Goal: Book appointment/travel/reservation

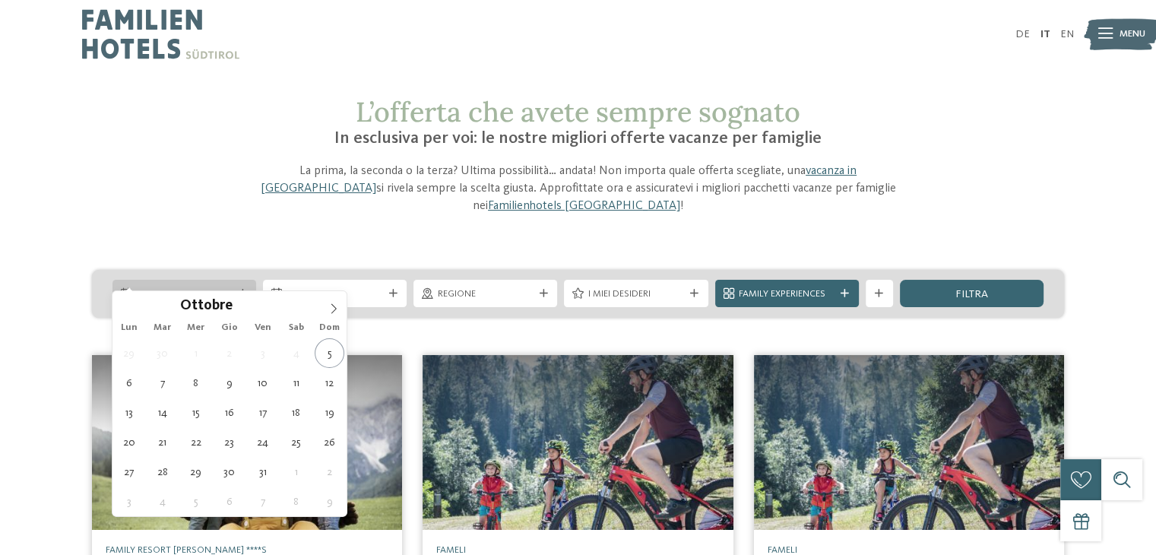
click at [128, 288] on icon at bounding box center [126, 293] width 11 height 11
click at [333, 308] on icon at bounding box center [333, 308] width 11 height 11
type div "[DATE]"
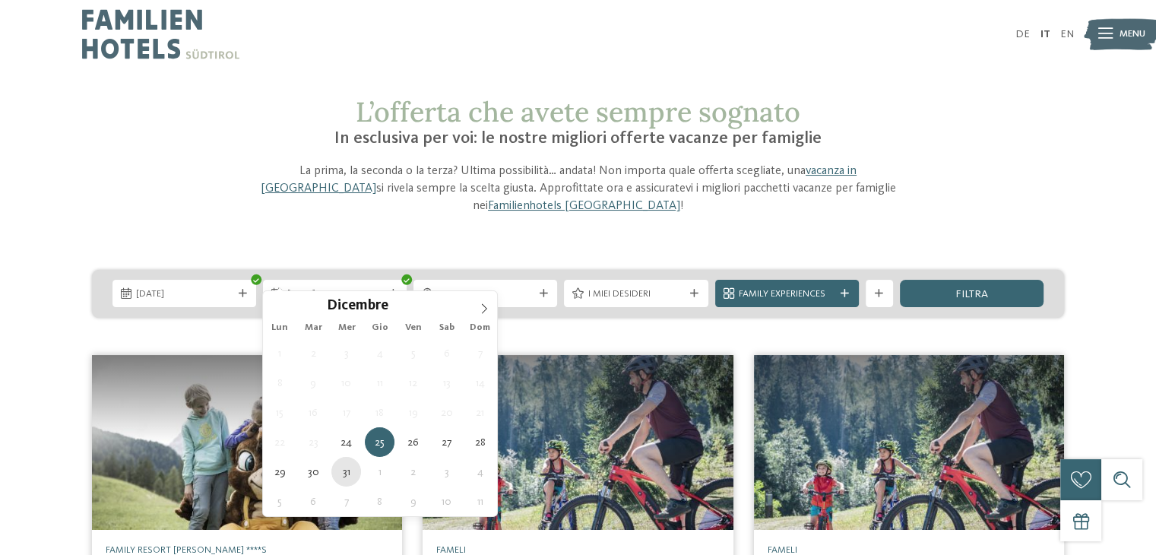
type div "[DATE]"
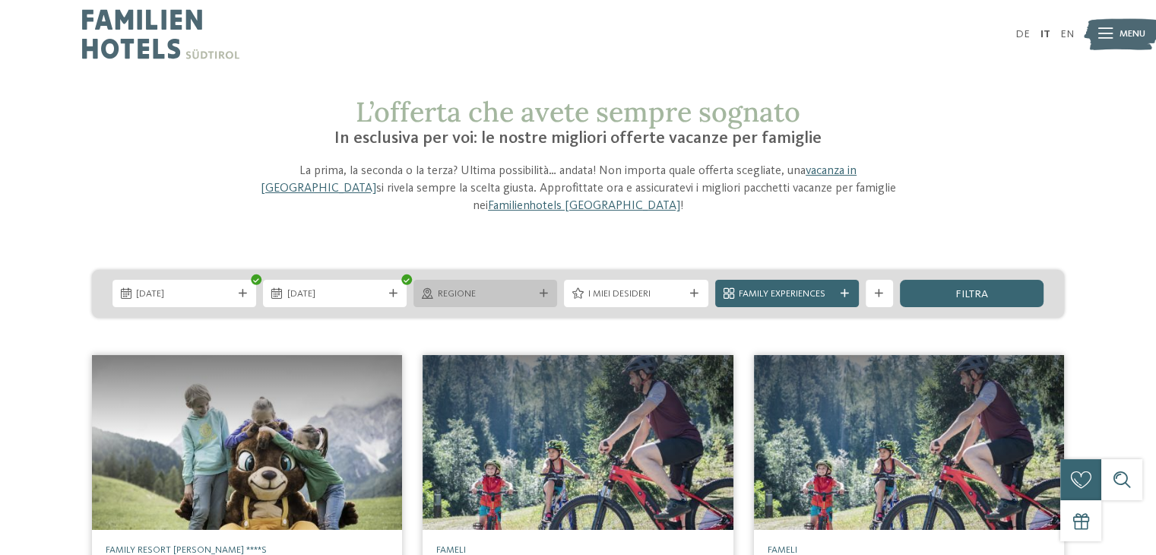
click at [518, 287] on span "Regione" at bounding box center [486, 294] width 96 height 14
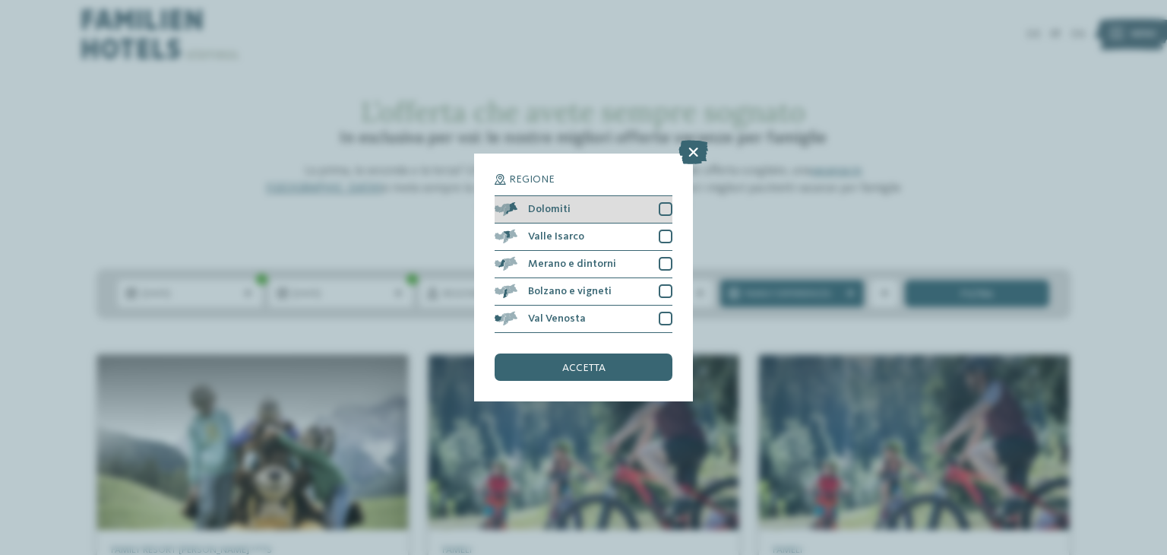
click at [664, 207] on div at bounding box center [666, 209] width 14 height 14
click at [584, 371] on span "accetta" at bounding box center [583, 368] width 43 height 11
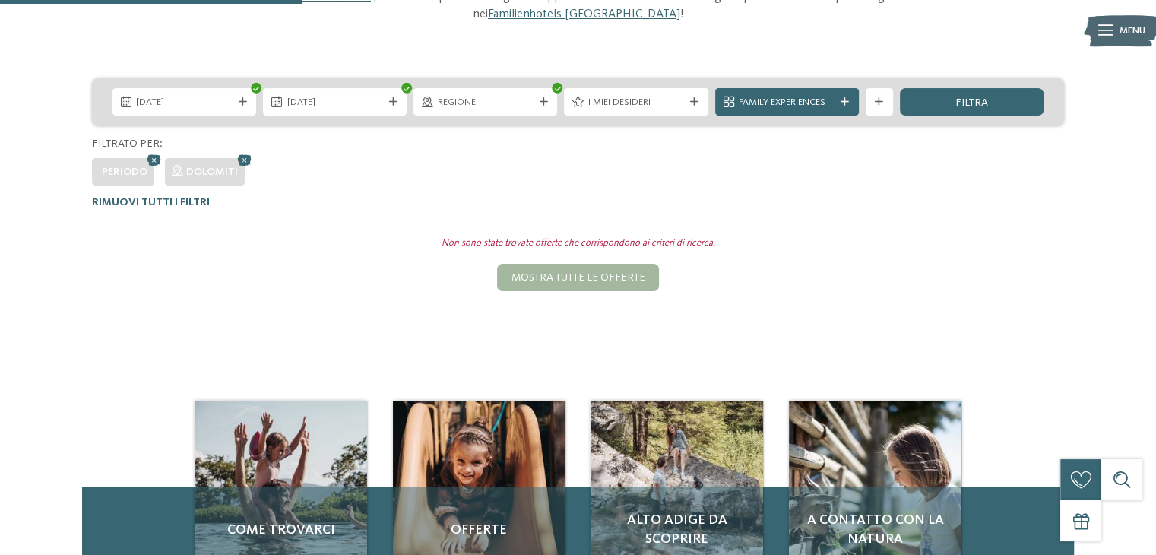
scroll to position [175, 0]
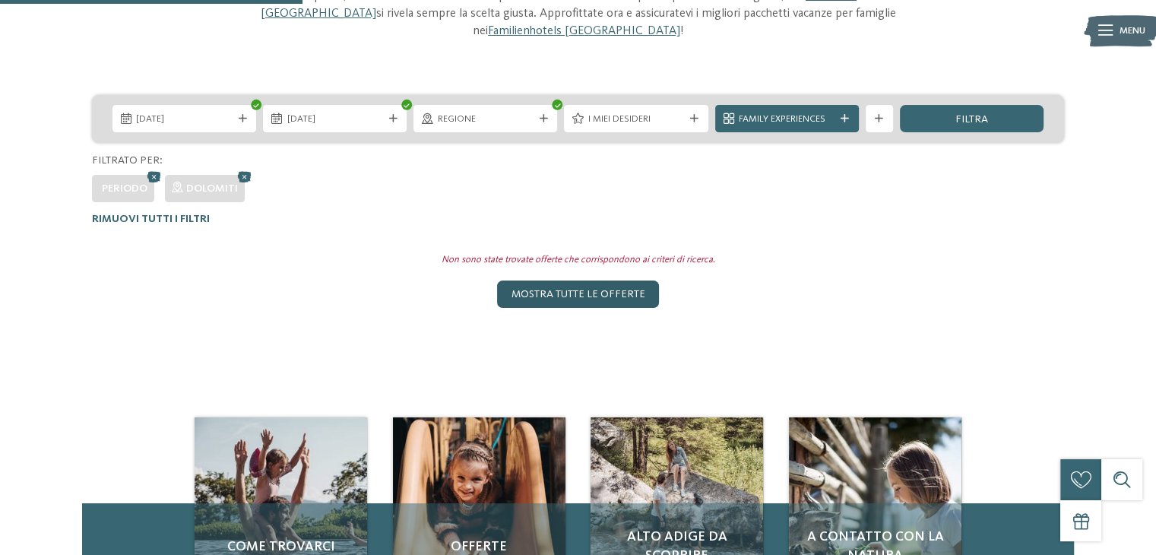
click at [565, 280] on div "Mostra tutte le offerte" at bounding box center [577, 293] width 161 height 27
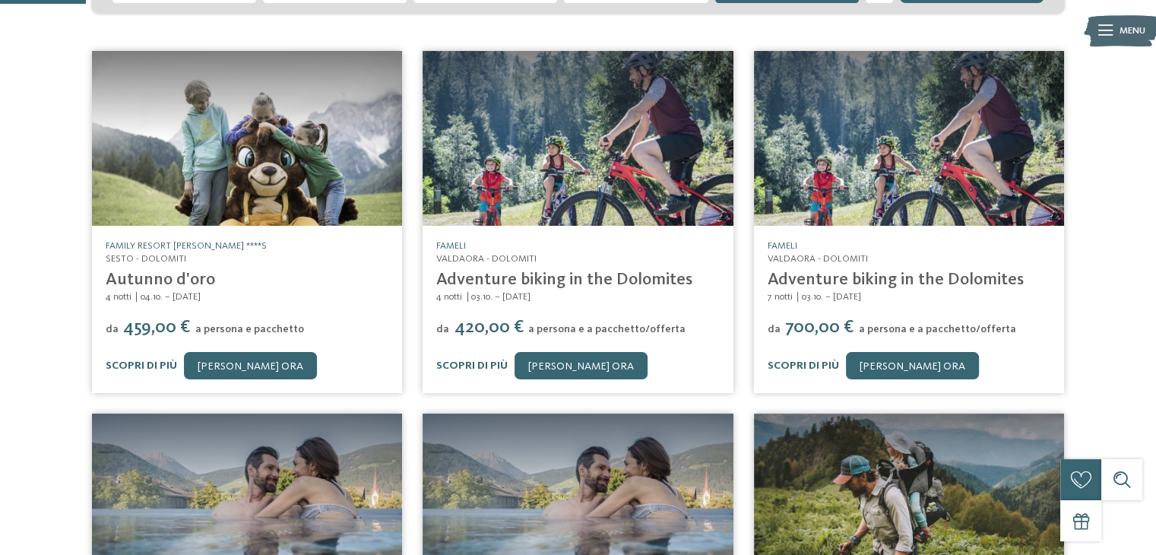
scroll to position [0, 0]
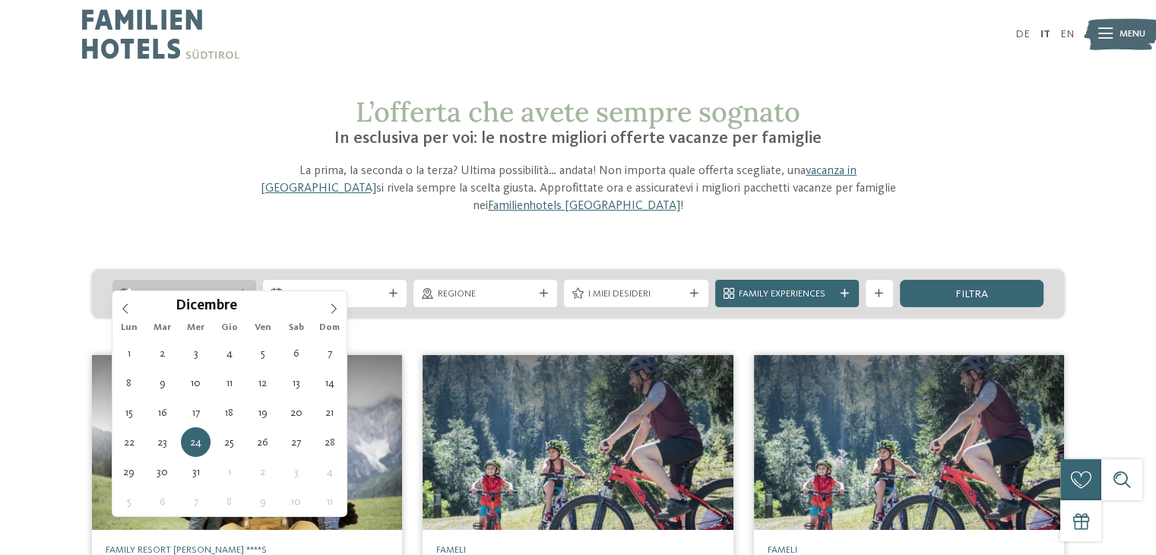
click at [206, 287] on span "Arrivo" at bounding box center [184, 294] width 96 height 14
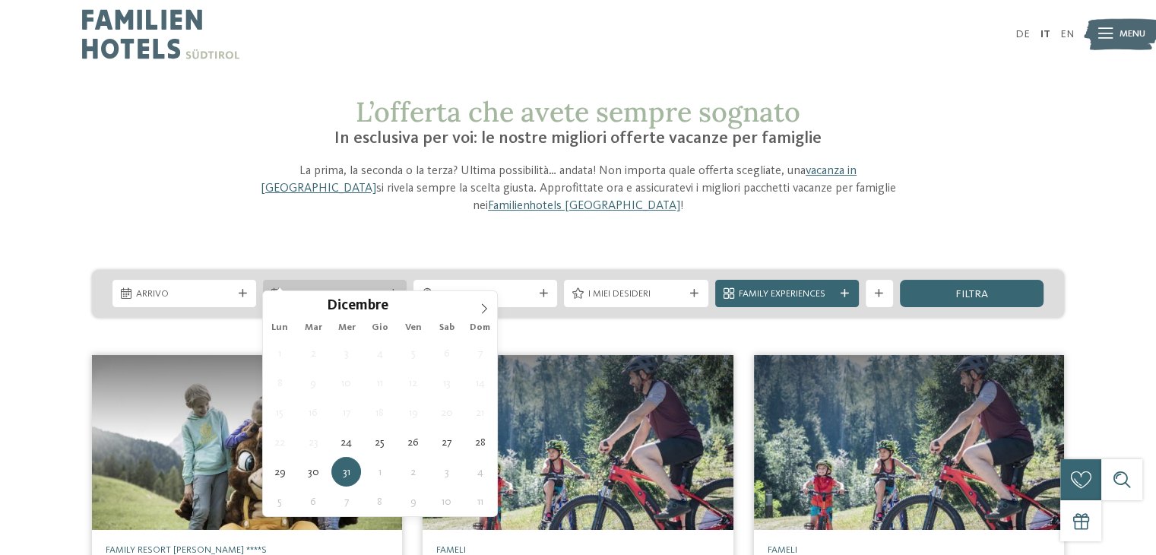
click at [359, 287] on span "Partenza" at bounding box center [335, 294] width 96 height 14
click at [977, 289] on span "filtra" at bounding box center [971, 294] width 33 height 11
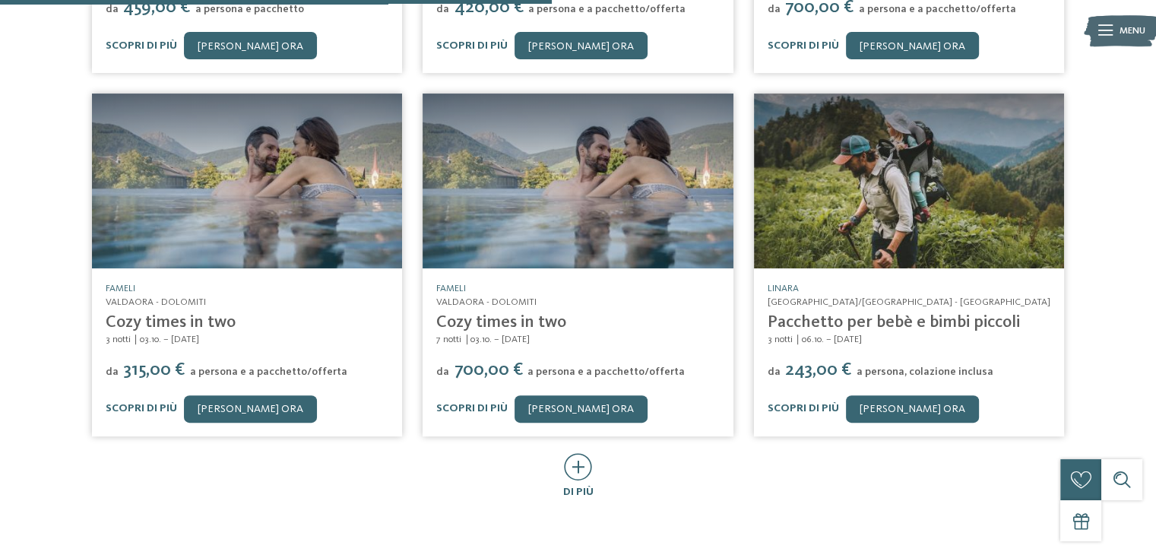
scroll to position [623, 0]
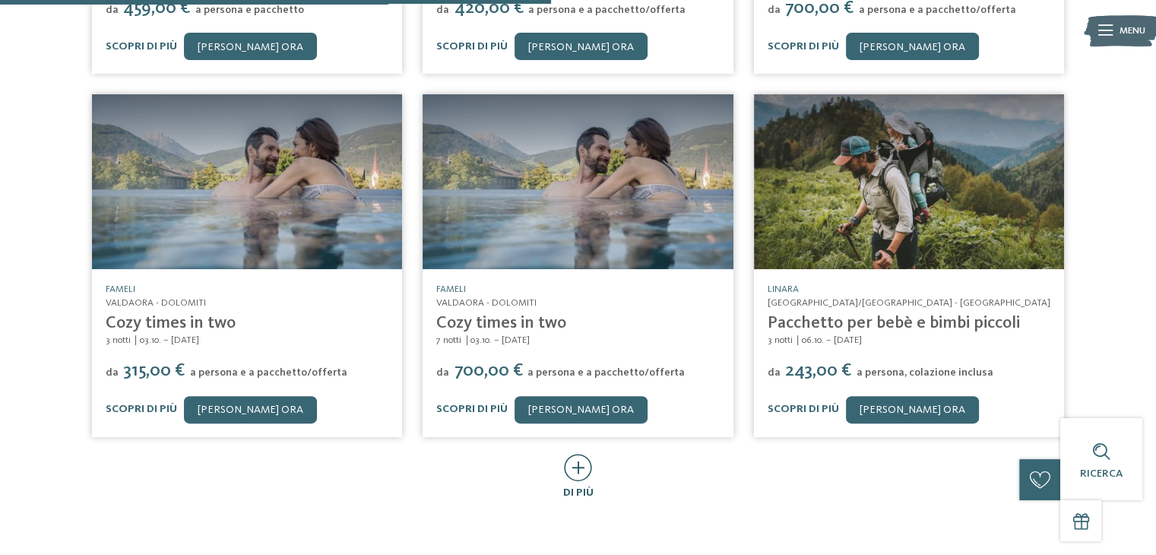
click at [576, 454] on icon at bounding box center [578, 467] width 28 height 27
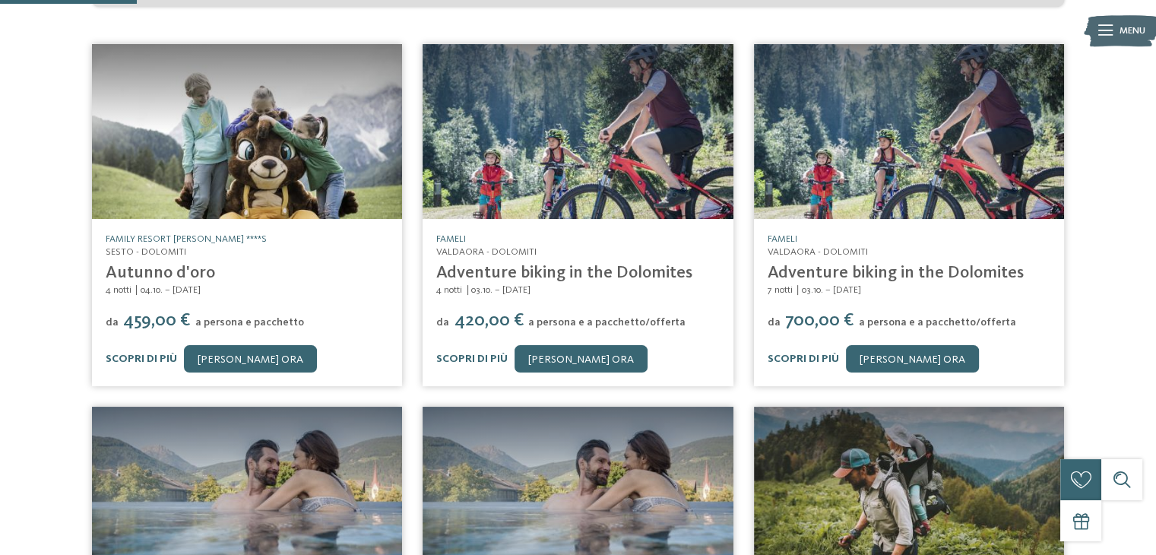
scroll to position [243, 0]
